Goal: Information Seeking & Learning: Learn about a topic

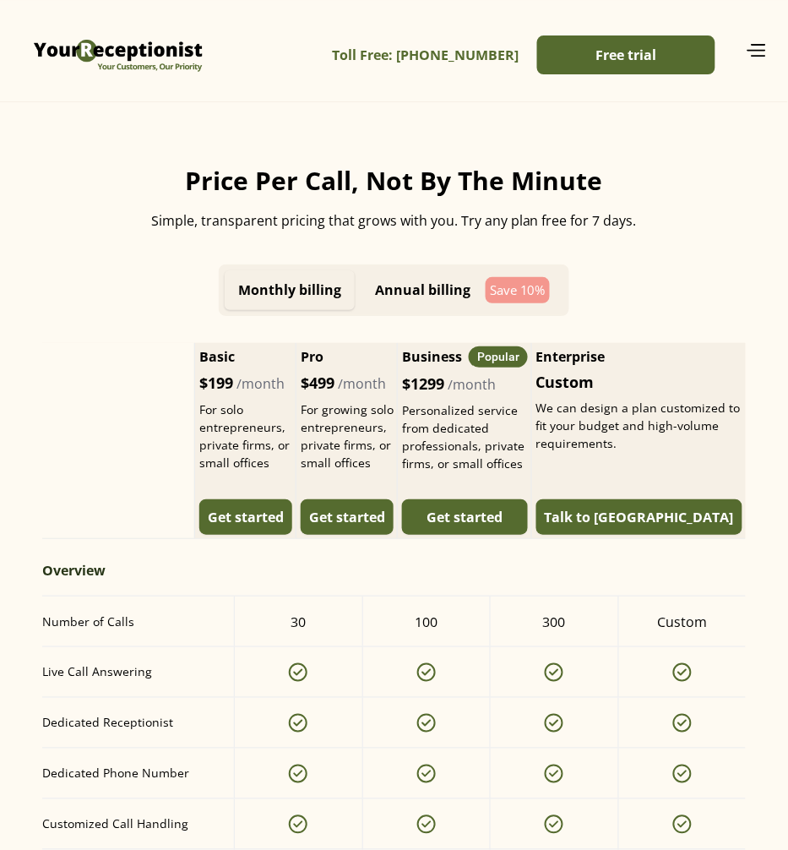
scroll to position [1056, 0]
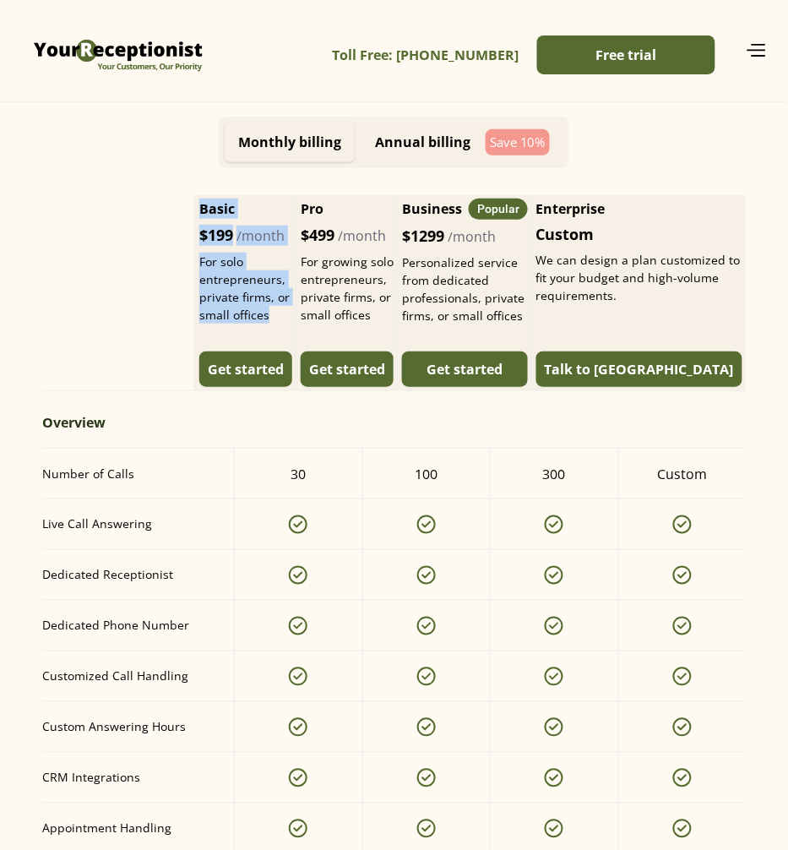
drag, startPoint x: 237, startPoint y: 204, endPoint x: 314, endPoint y: 319, distance: 139.0
click at [292, 319] on div "Basic $199 /month For solo entrepreneurs, private firms, or small offices" at bounding box center [245, 261] width 93 height 125
copy div "Basic $199 /month For solo entrepreneurs, private firms, or small offices"
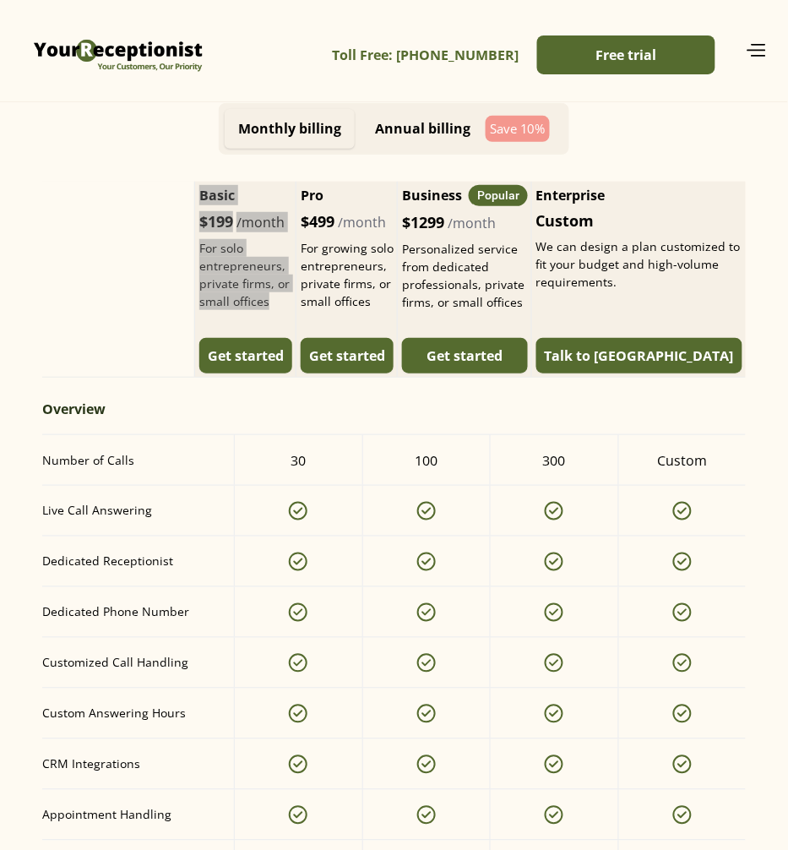
scroll to position [1162, 0]
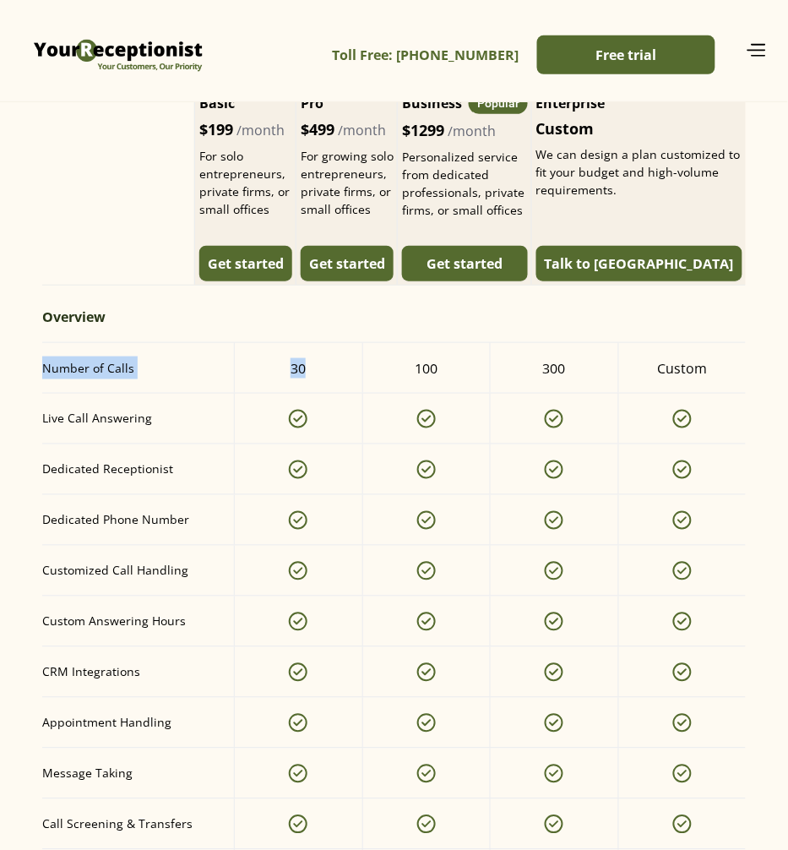
drag, startPoint x: 127, startPoint y: 389, endPoint x: 321, endPoint y: 390, distance: 194.3
click at [321, 390] on div "Monthly billing Annual billing Save 10% Basic $199 /month For solo entrepreneur…" at bounding box center [394, 715] width 721 height 1409
copy div "Number of Calls 30"
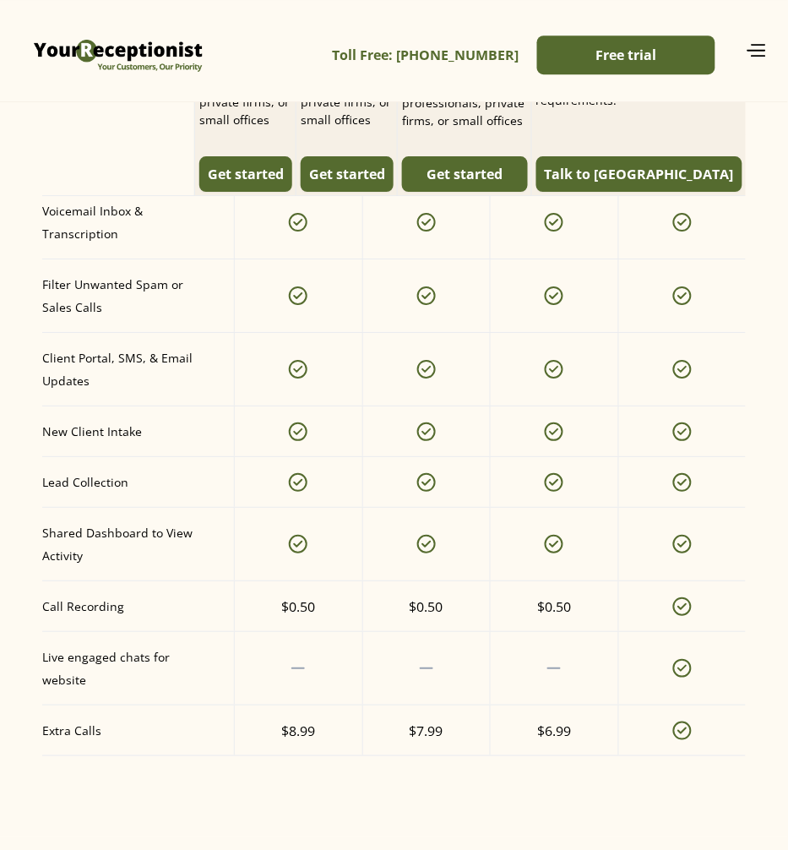
scroll to position [1901, 0]
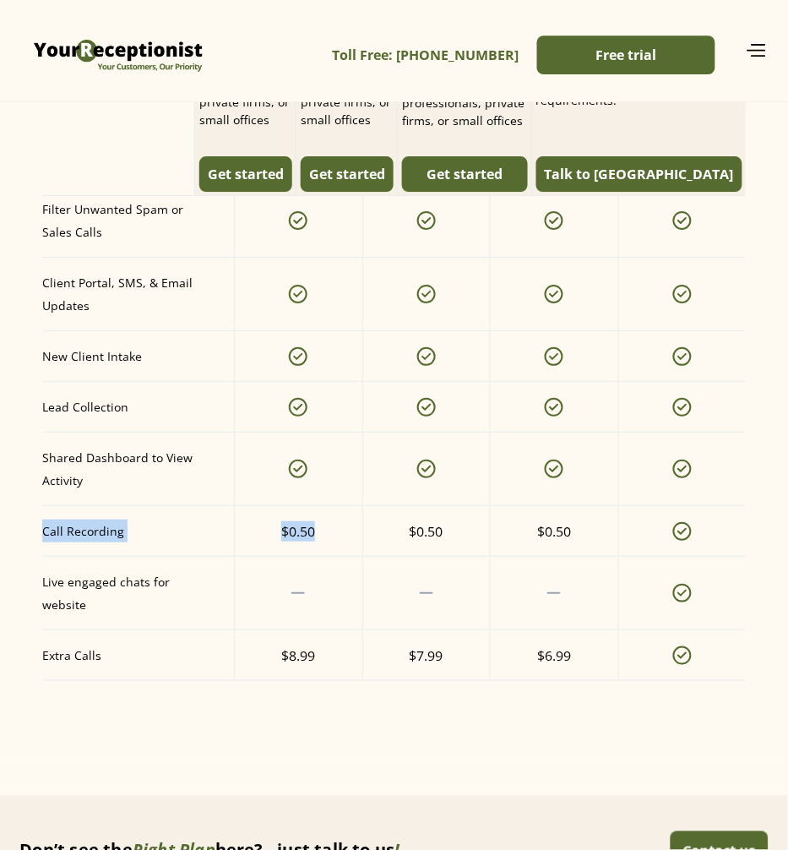
drag, startPoint x: 47, startPoint y: 549, endPoint x: 317, endPoint y: 556, distance: 269.6
copy div "Call Recording $0.50"
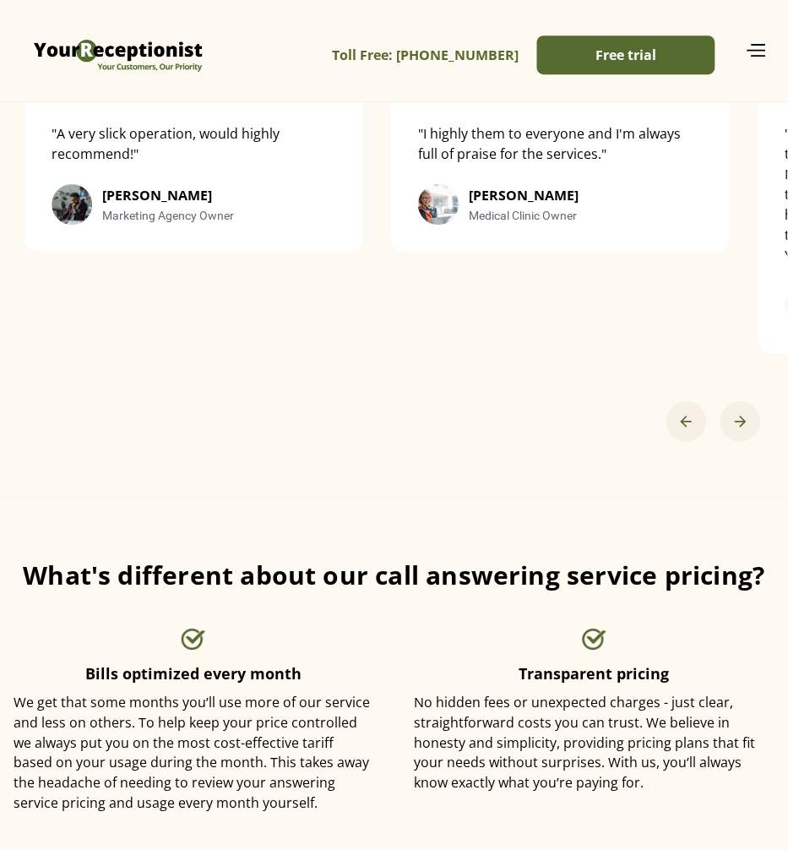
scroll to position [3274, 0]
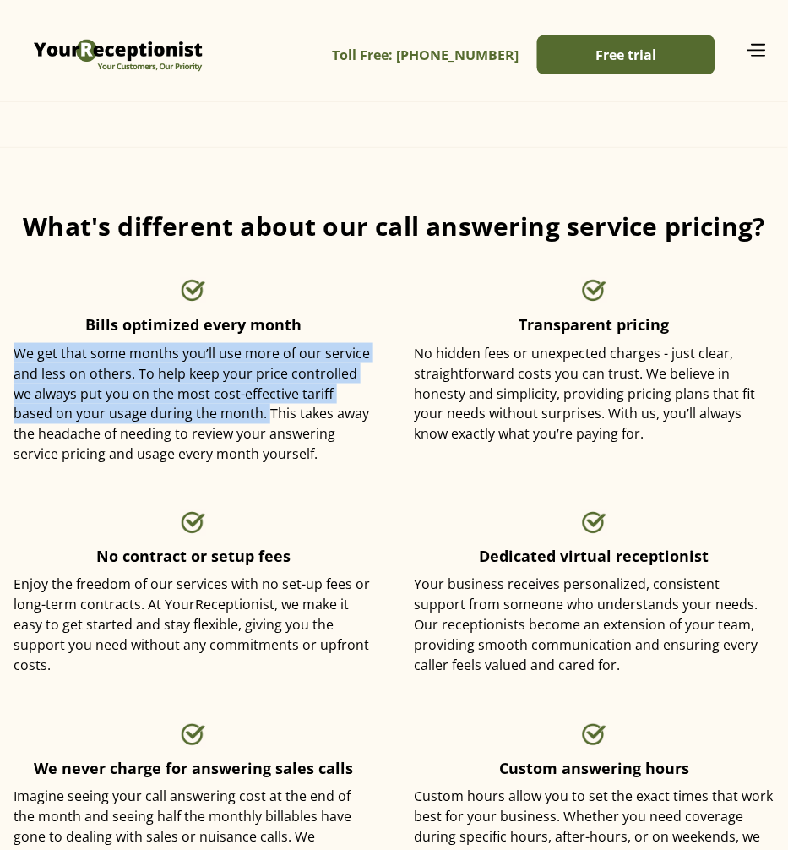
drag, startPoint x: 11, startPoint y: 345, endPoint x: 204, endPoint y: 415, distance: 205.0
click at [204, 415] on div "What's different about our call answering service pricing? Bills optimized ever…" at bounding box center [394, 552] width 788 height 740
copy div "We get that some months you’ll use more of our service and less on others. To h…"
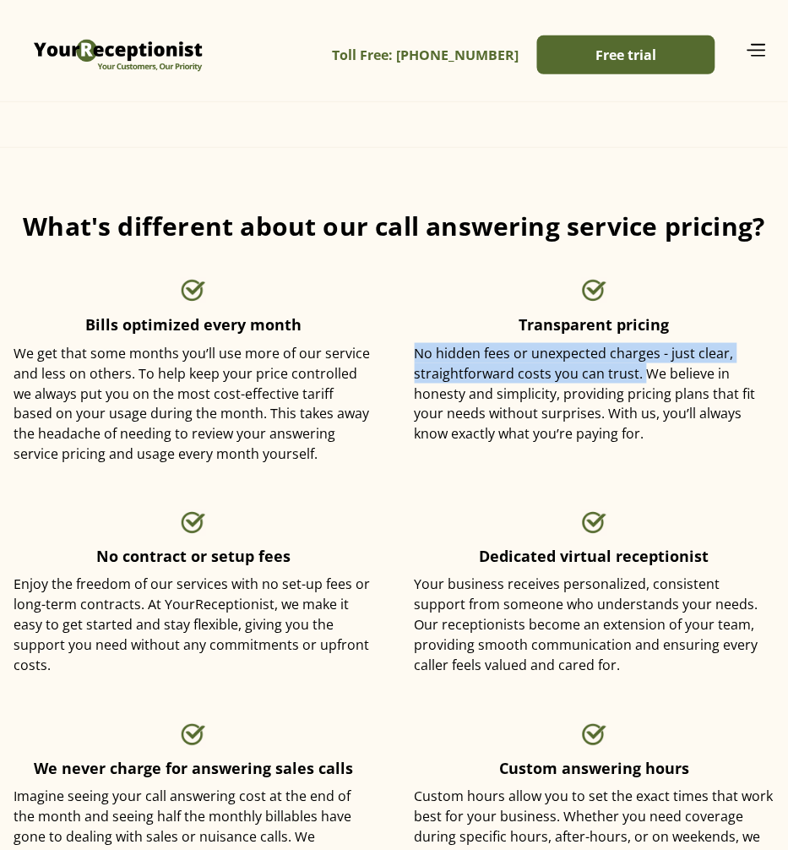
drag, startPoint x: 414, startPoint y: 351, endPoint x: 640, endPoint y: 373, distance: 227.4
click at [640, 373] on div "No hidden fees or unexpected charges - just clear, straightforward costs you ca…" at bounding box center [595, 393] width 361 height 101
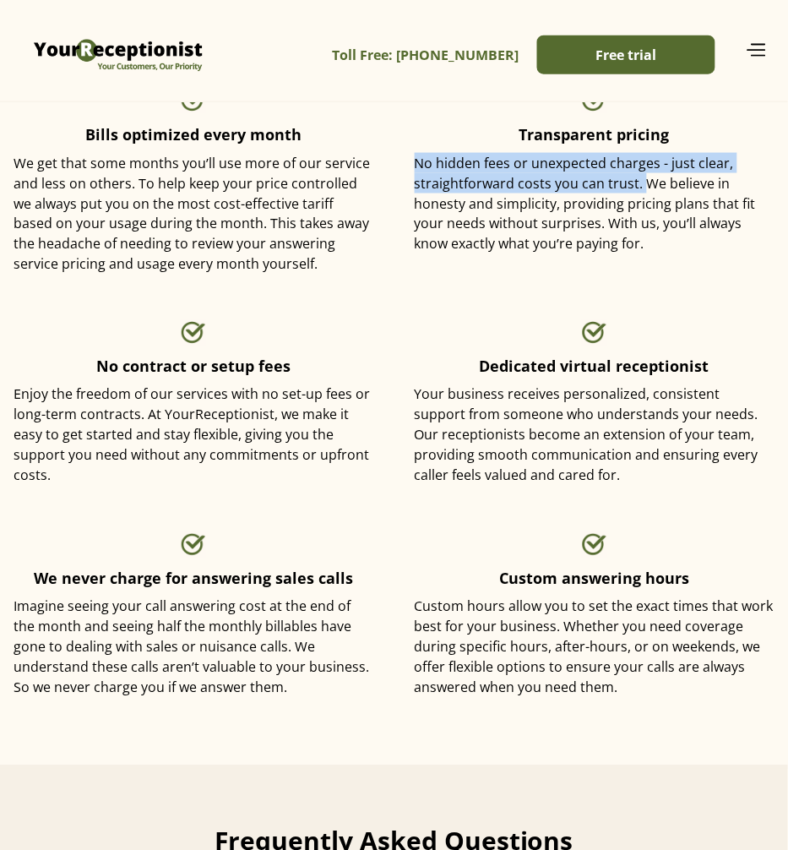
scroll to position [3485, 0]
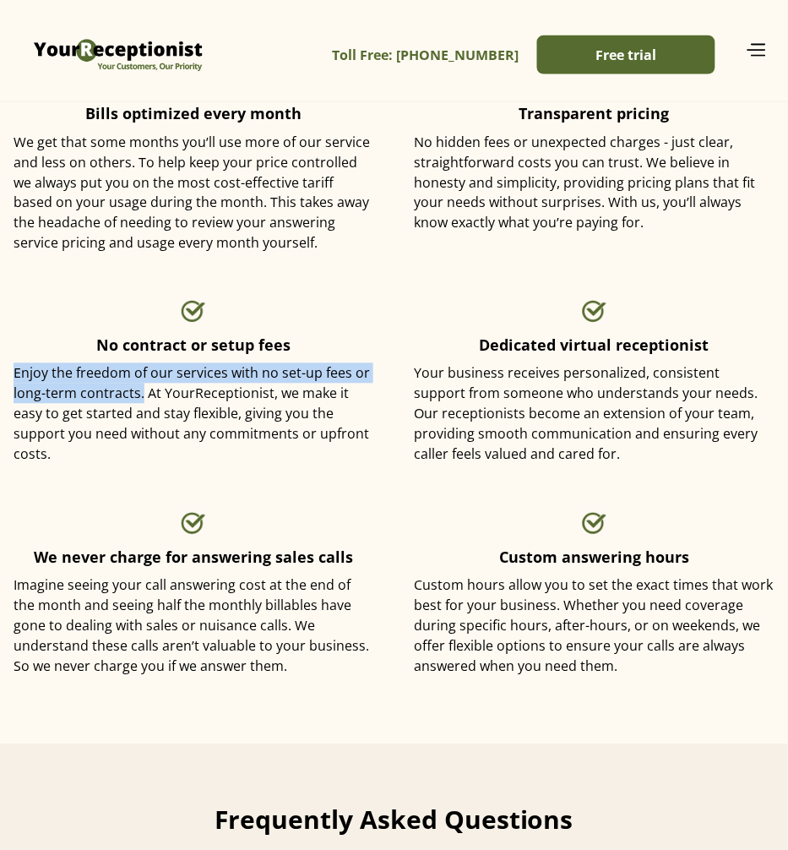
drag, startPoint x: 11, startPoint y: 368, endPoint x: 142, endPoint y: 389, distance: 132.7
click at [142, 389] on div "What's different about our call answering service pricing? Bills optimized ever…" at bounding box center [394, 340] width 788 height 740
copy div "Enjoy the freedom of our services with no set-up fees or long-term contracts."
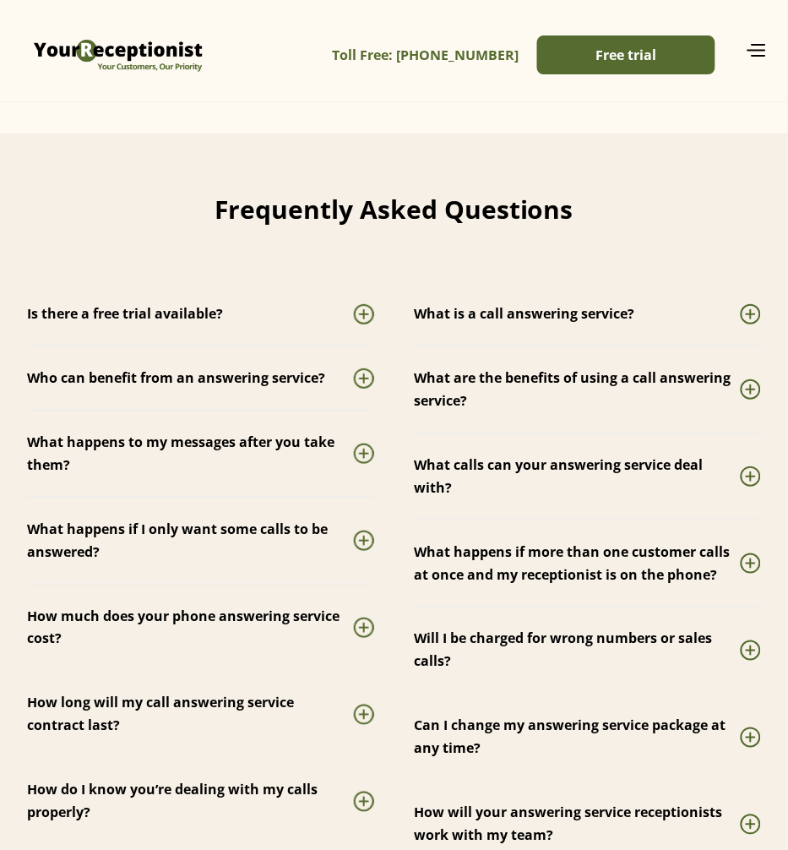
scroll to position [4119, 0]
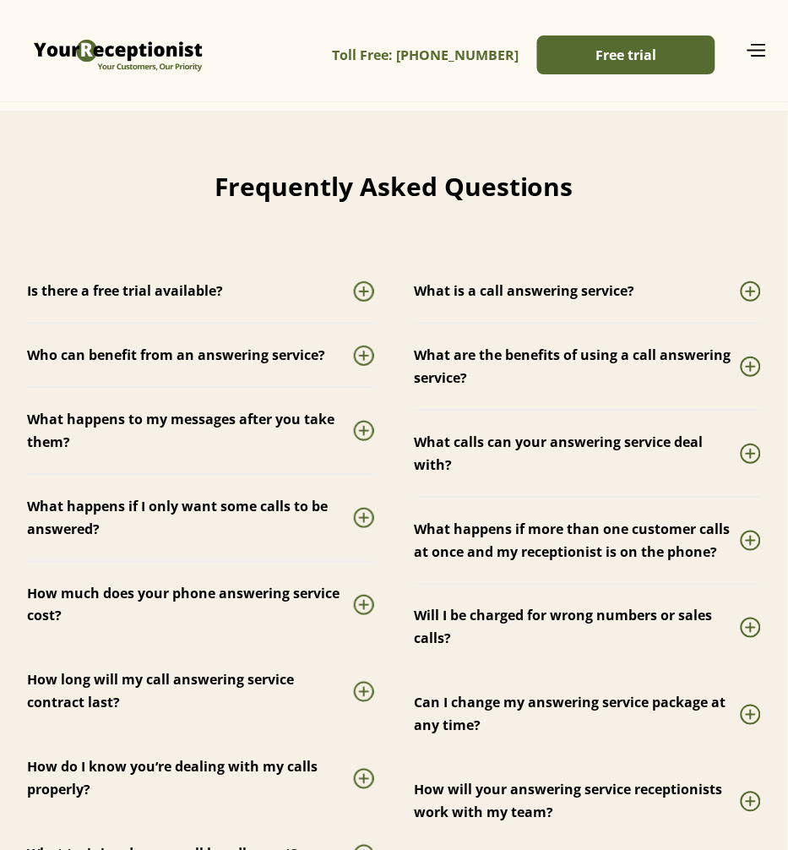
click at [359, 291] on div at bounding box center [364, 292] width 10 height 2
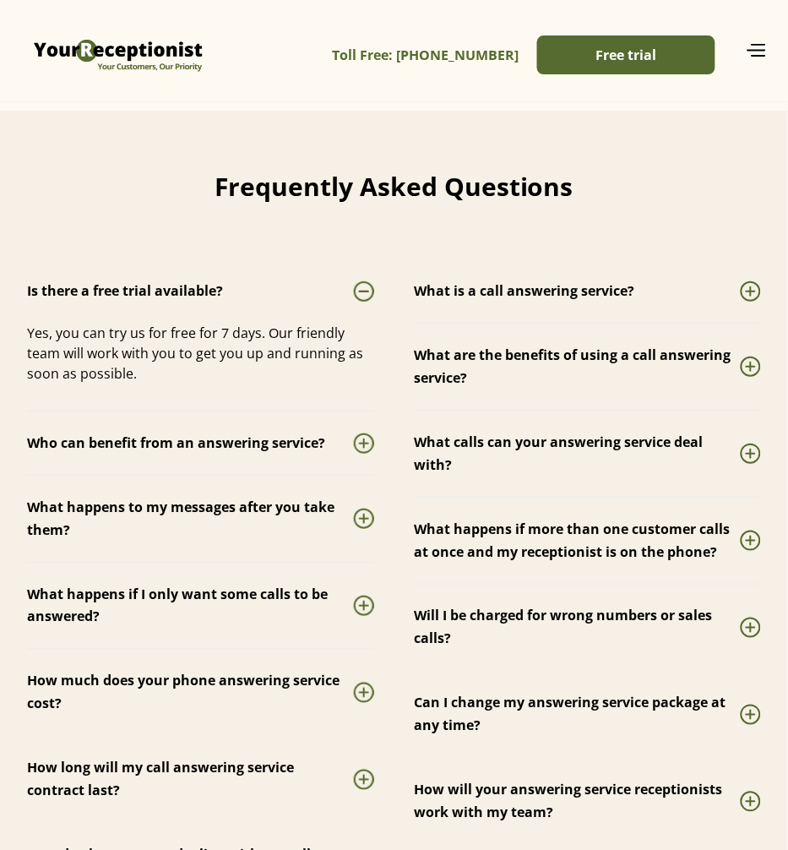
click at [359, 291] on div at bounding box center [364, 292] width 10 height 2
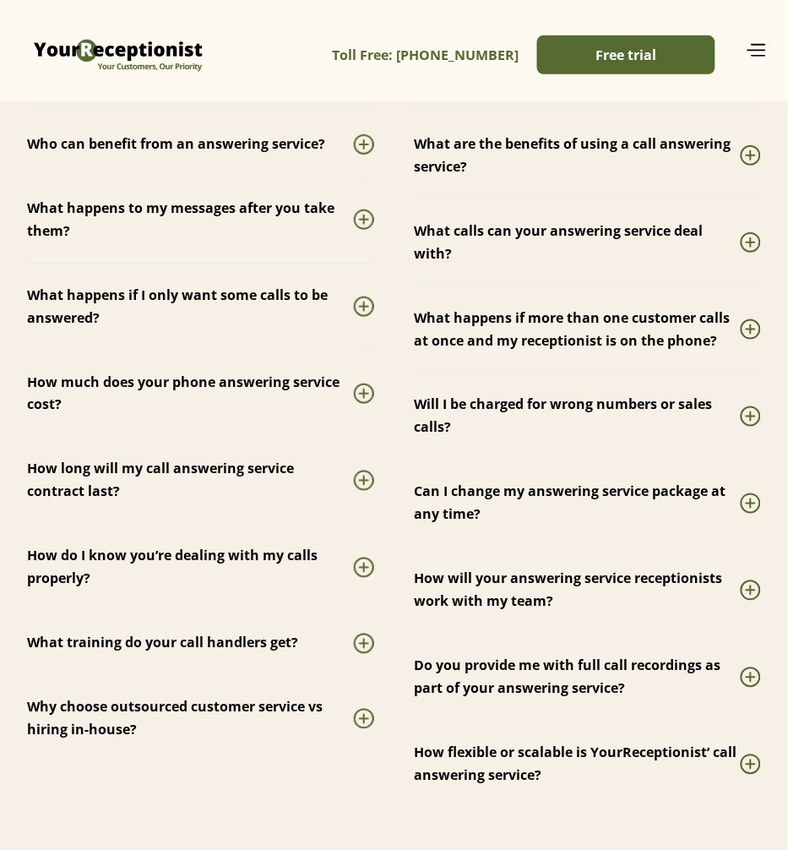
scroll to position [4225, 0]
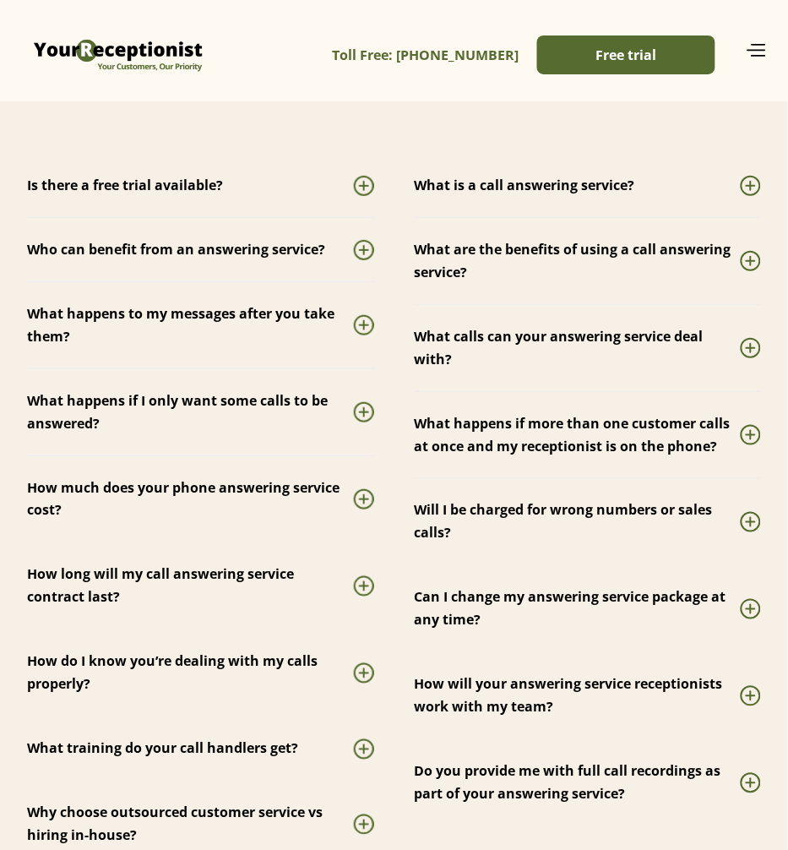
click at [551, 330] on div "What calls can your answering service deal with?" at bounding box center [578, 348] width 326 height 46
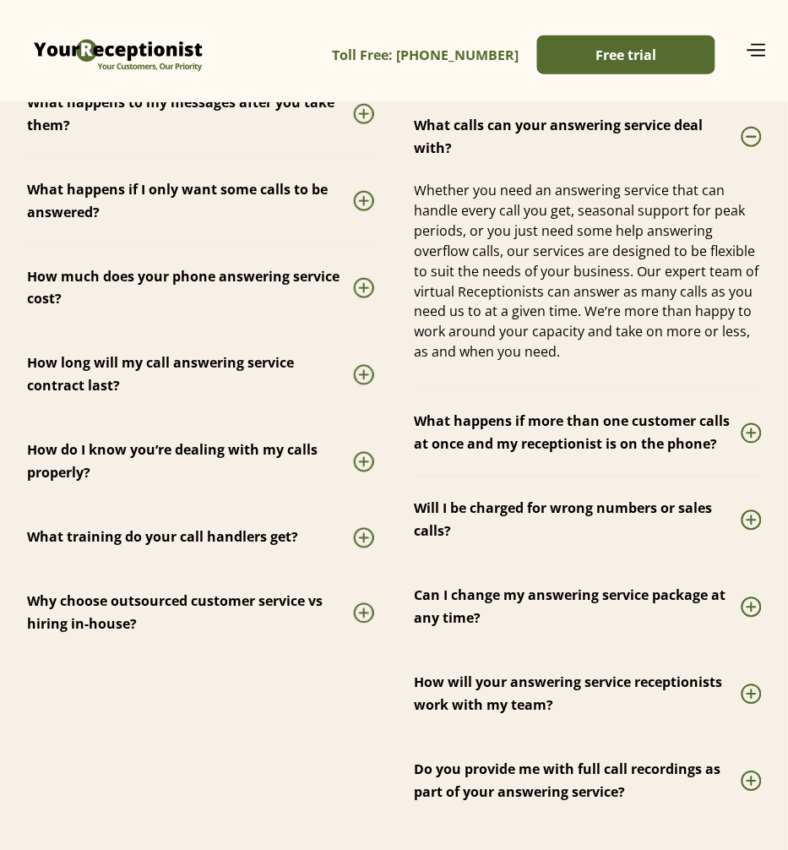
scroll to position [4541, 0]
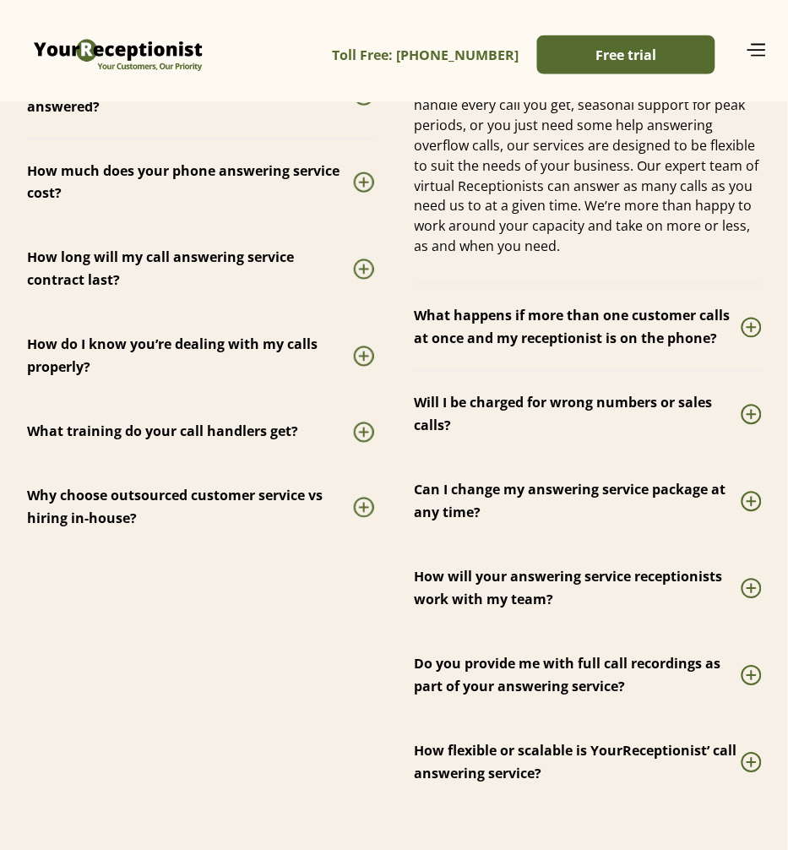
click at [466, 406] on div "Will I be charged for wrong numbers or sales calls?" at bounding box center [578, 415] width 327 height 46
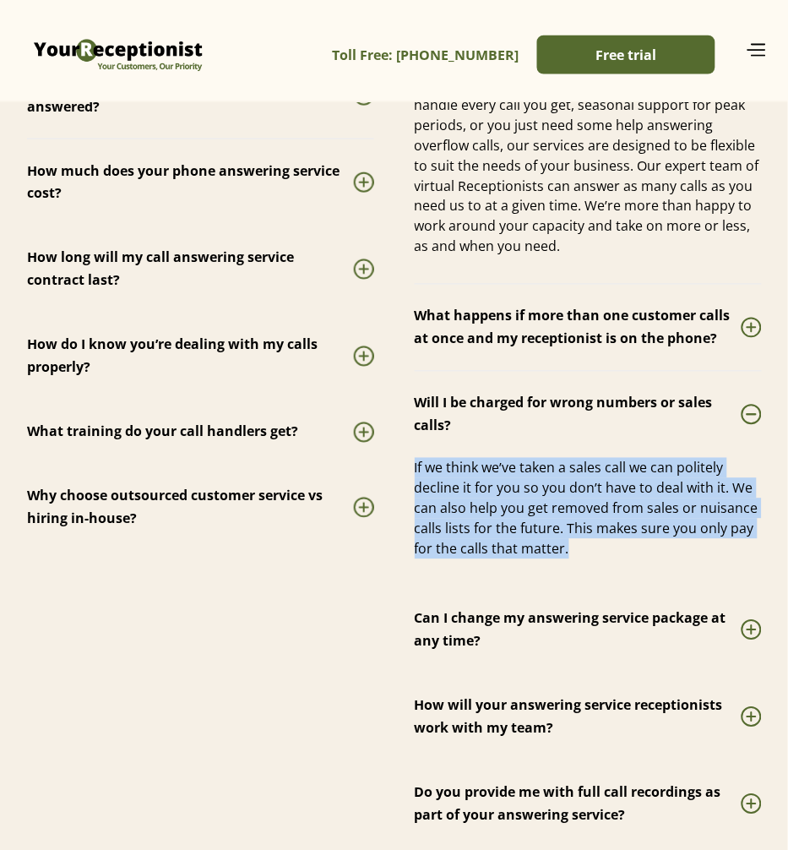
drag, startPoint x: 403, startPoint y: 465, endPoint x: 570, endPoint y: 551, distance: 188.2
click at [570, 551] on div "Is there a free trial available? Yes, you can try us for free for 7 days. Our f…" at bounding box center [394, 386] width 734 height 1098
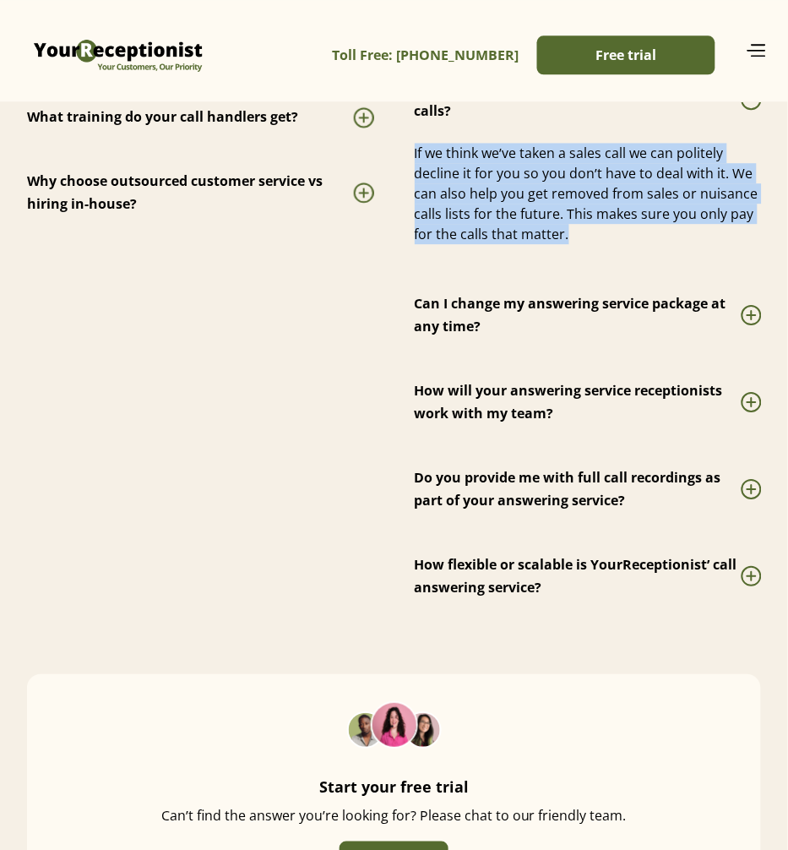
scroll to position [4858, 0]
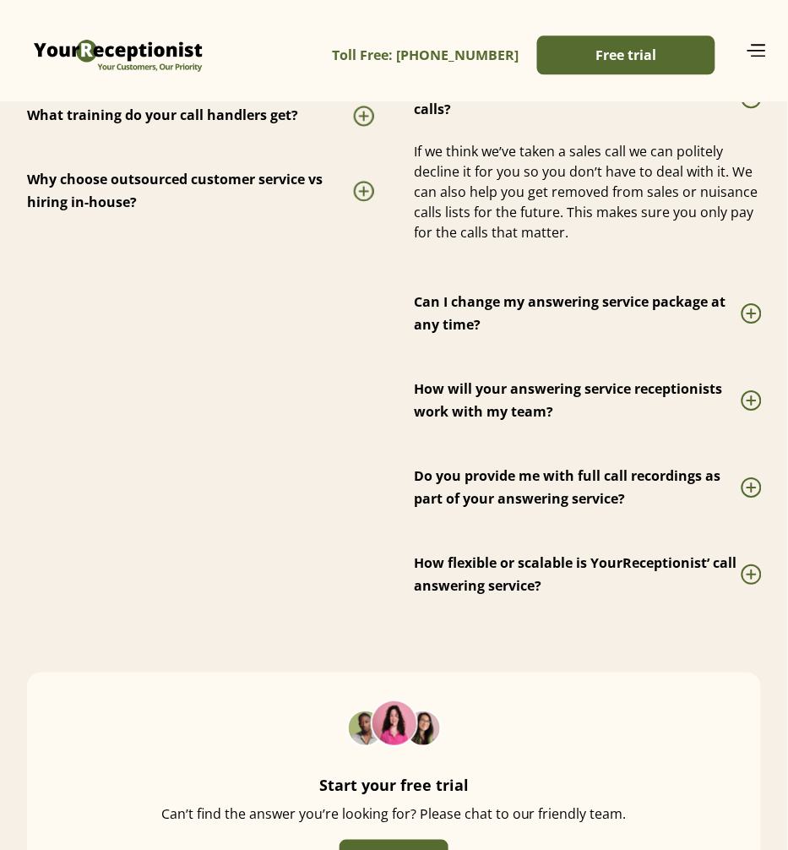
click at [475, 407] on div "How will your answering service receptionists work with my team?" at bounding box center [578, 401] width 327 height 46
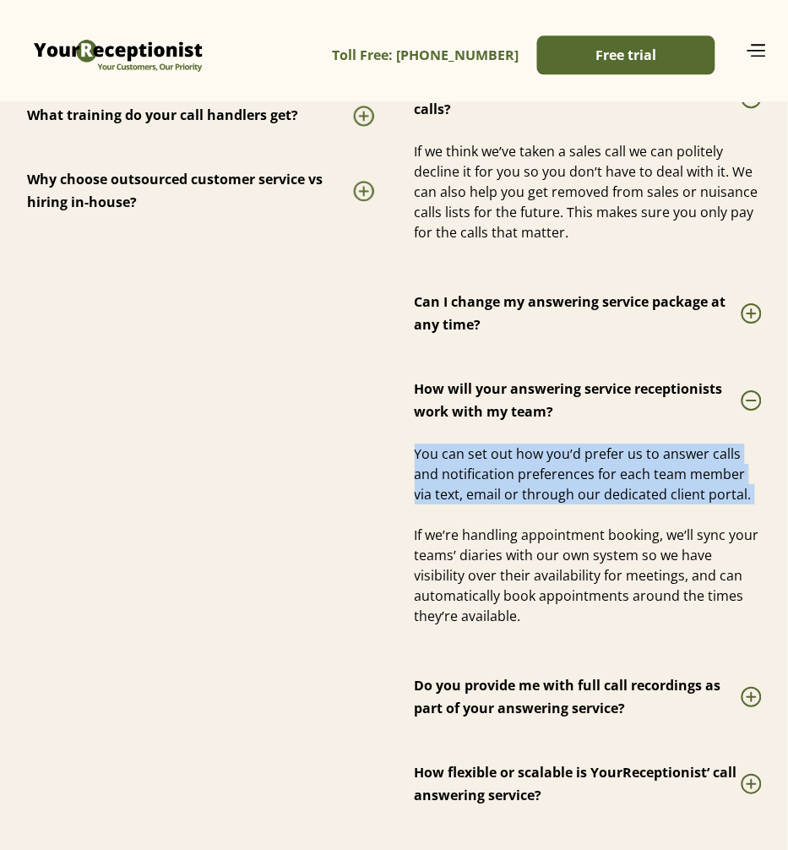
drag, startPoint x: 414, startPoint y: 452, endPoint x: 733, endPoint y: 513, distance: 325.1
click at [733, 513] on div "You can set out how you’d prefer us to answer calls and notification preference…" at bounding box center [588, 535] width 347 height 183
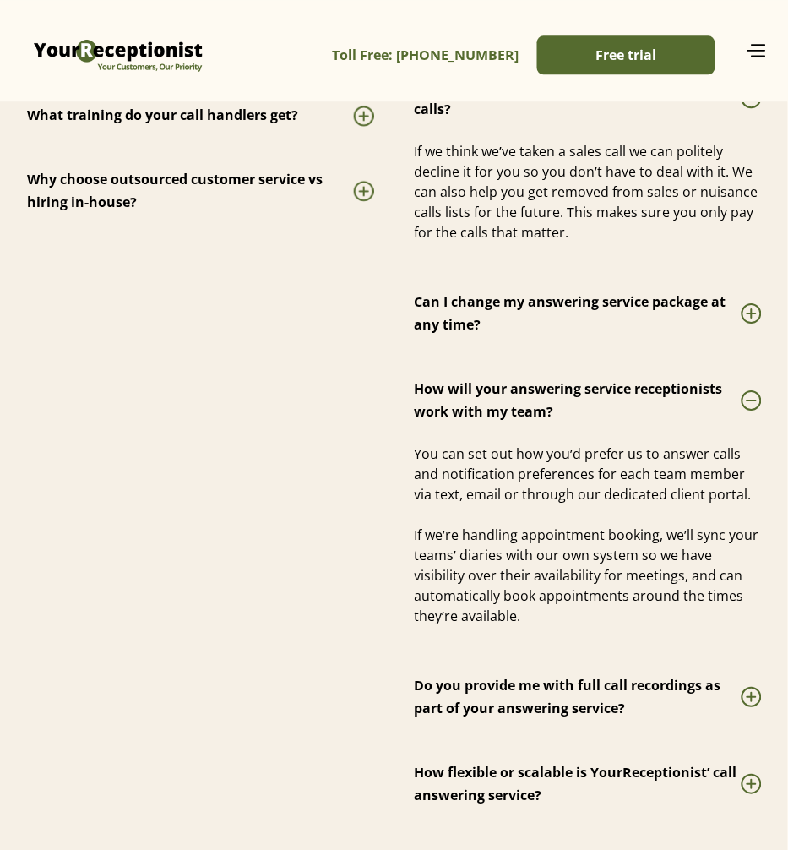
click at [439, 532] on div "You can set out how you’d prefer us to answer calls and notification preference…" at bounding box center [588, 535] width 347 height 183
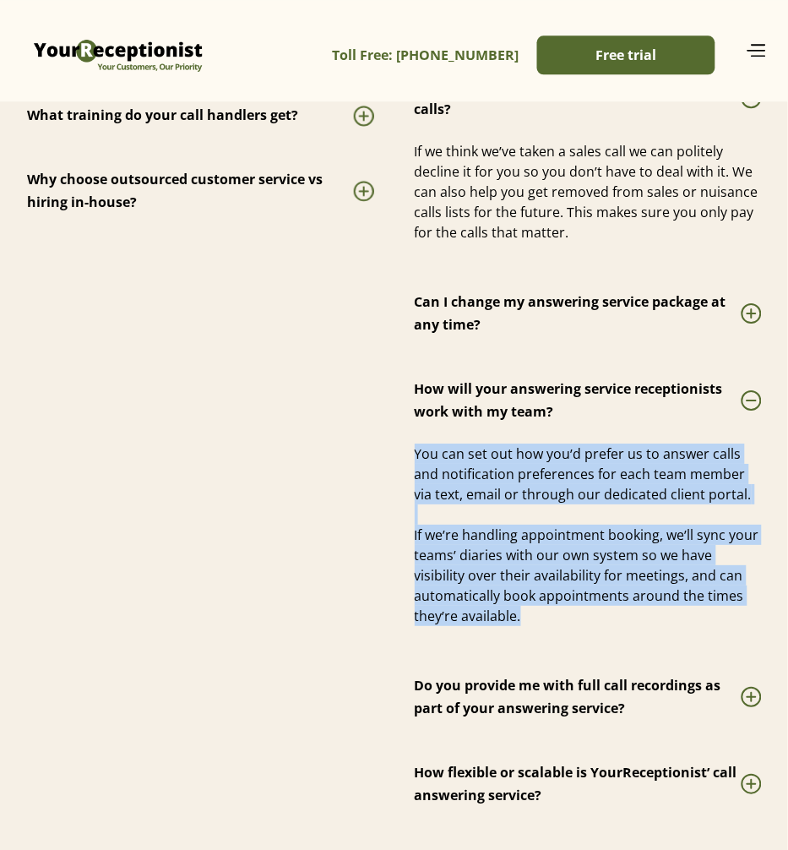
drag, startPoint x: 415, startPoint y: 453, endPoint x: 528, endPoint y: 610, distance: 193.7
click at [528, 610] on div "You can set out how you’d prefer us to answer calls and notification preference…" at bounding box center [588, 535] width 347 height 183
copy div "You can set out how you’d prefer us to answer calls and notification preference…"
